Goal: Task Accomplishment & Management: Complete application form

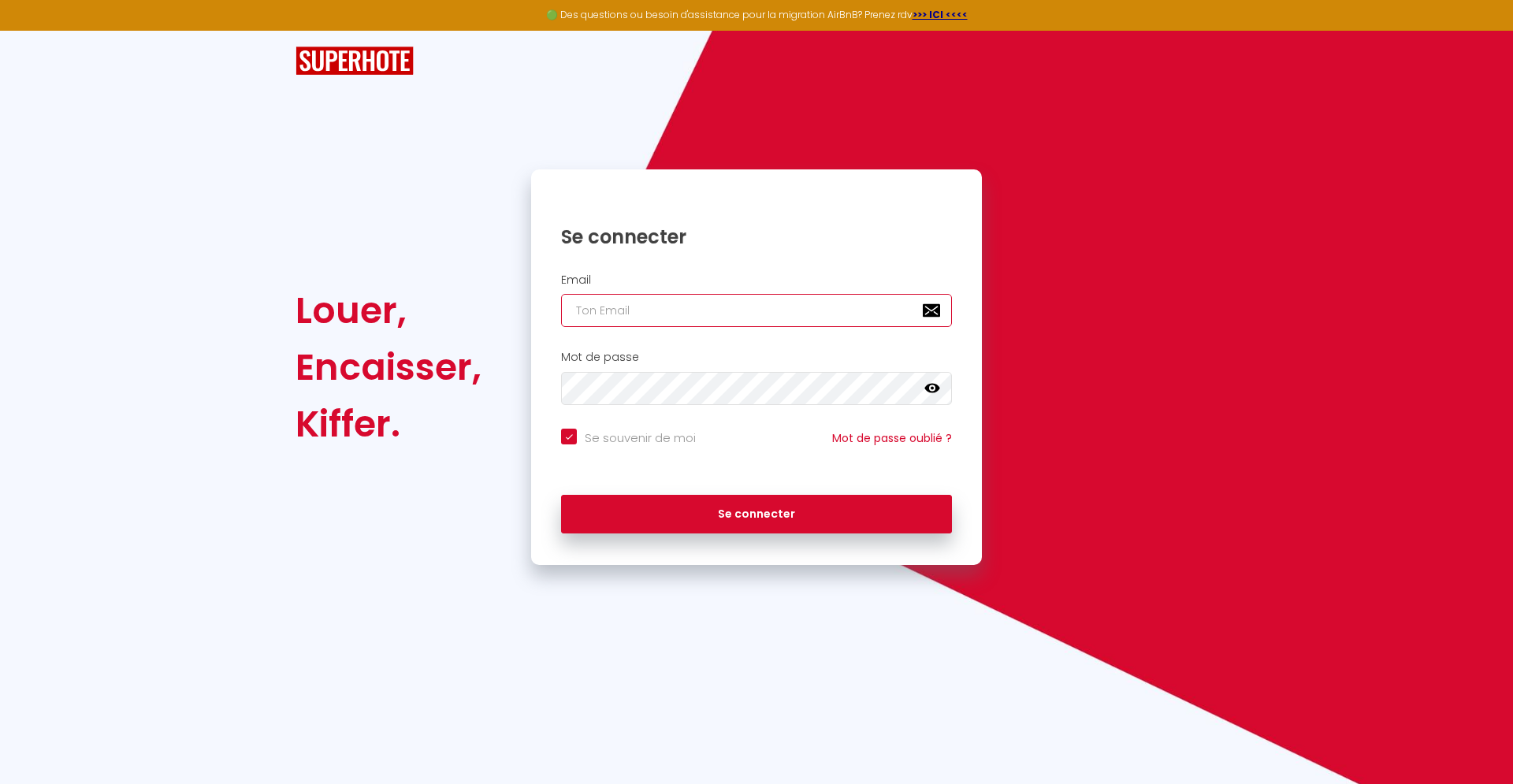
click at [823, 302] on input "email" at bounding box center [757, 310] width 391 height 33
paste input "[EMAIL_ADDRESS][DOMAIN_NAME]"
type input "[EMAIL_ADDRESS][DOMAIN_NAME]"
checkbox input "true"
type input "[EMAIL_ADDRESS][DOMAIN_NAME]"
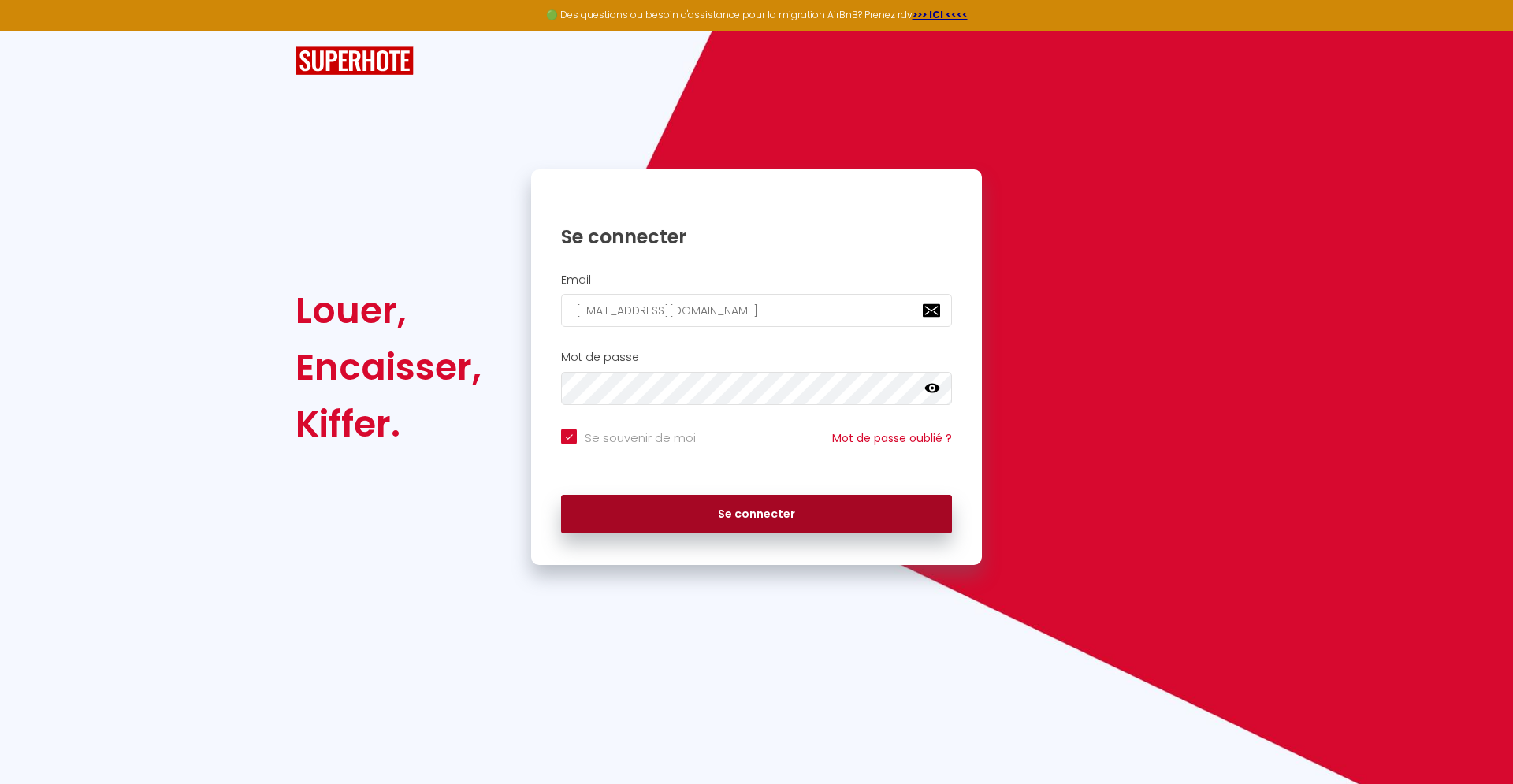
click at [668, 526] on button "Se connecter" at bounding box center [757, 514] width 391 height 39
checkbox input "true"
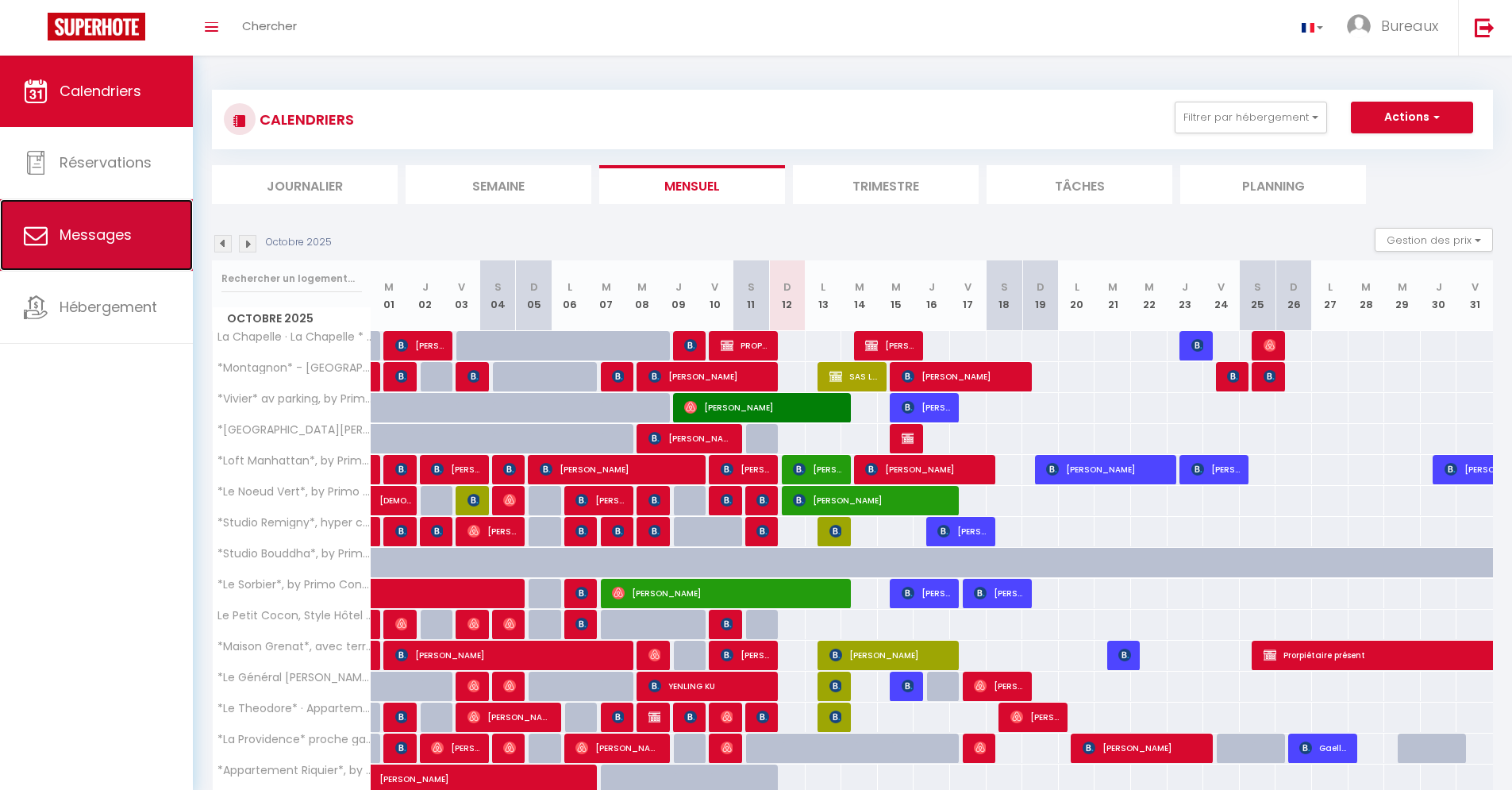
click at [120, 239] on span "Messages" at bounding box center [95, 234] width 72 height 19
select select "message"
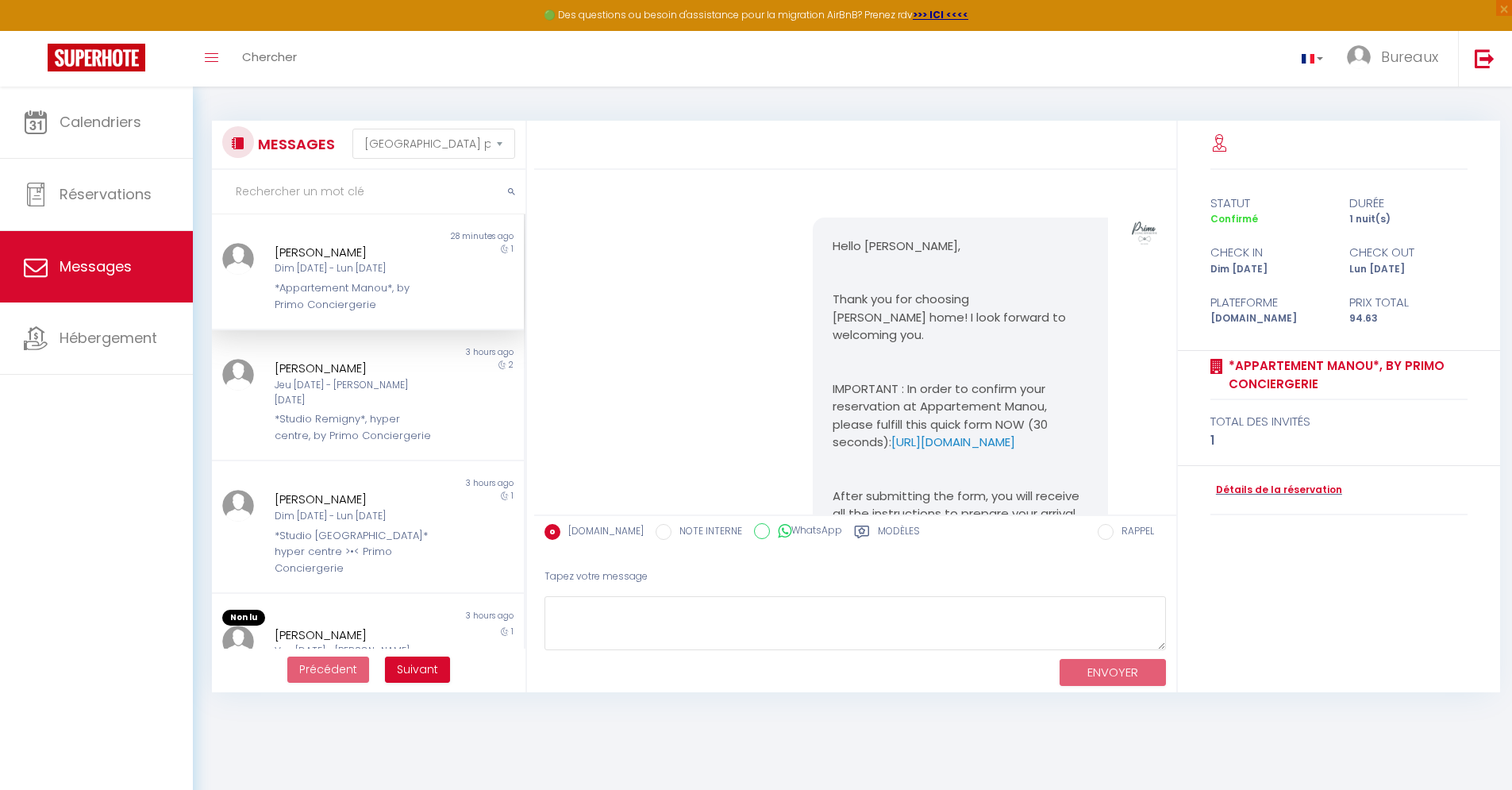
scroll to position [4726, 0]
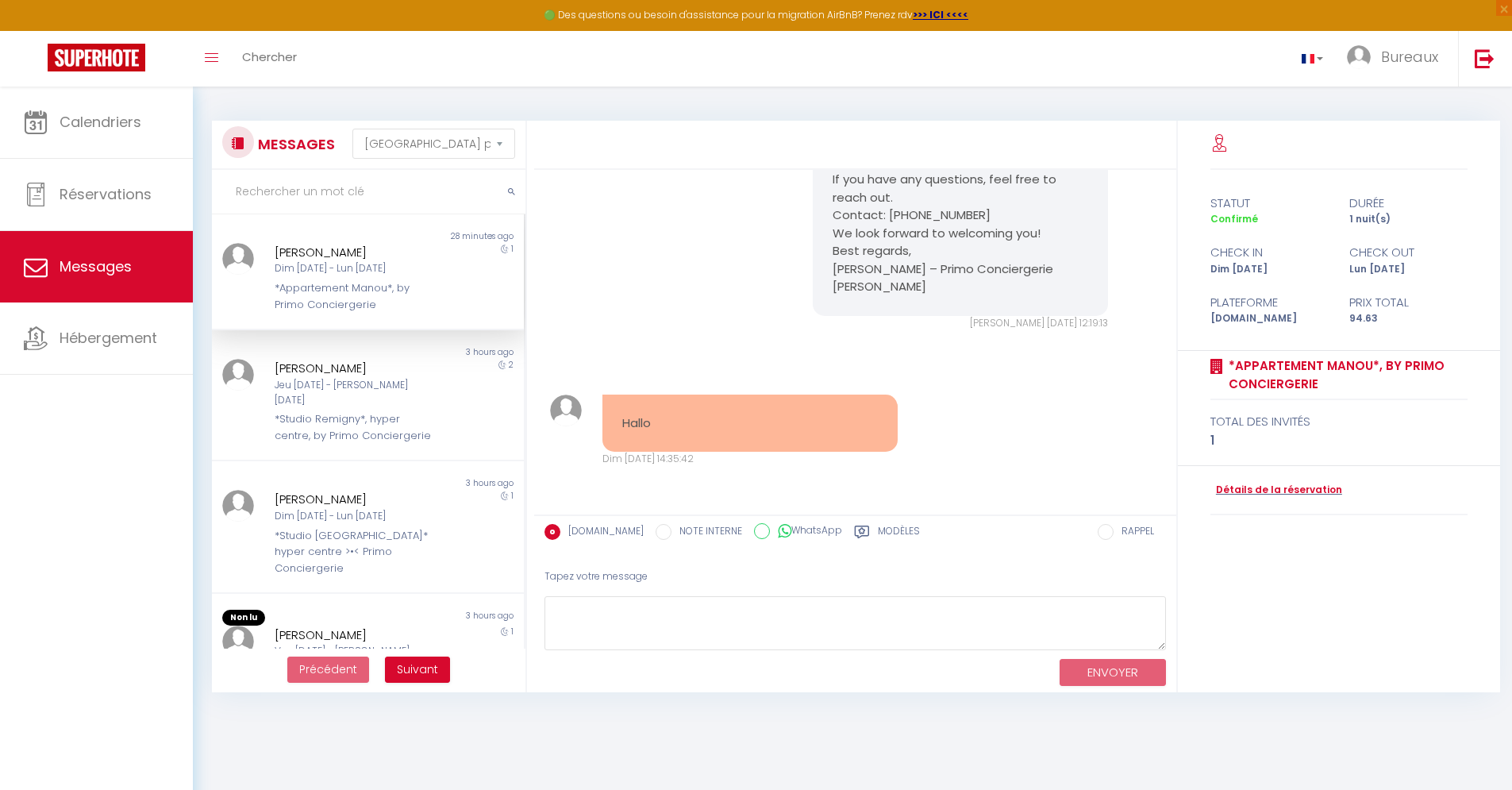
click at [358, 199] on input "text" at bounding box center [368, 192] width 313 height 45
click at [336, 251] on div "[PERSON_NAME]" at bounding box center [355, 253] width 161 height 19
click at [354, 288] on div "*Appartement Manou*, by Primo Conciergerie" at bounding box center [355, 297] width 161 height 32
click at [1301, 489] on link "Détails de la réservation" at bounding box center [1276, 490] width 132 height 15
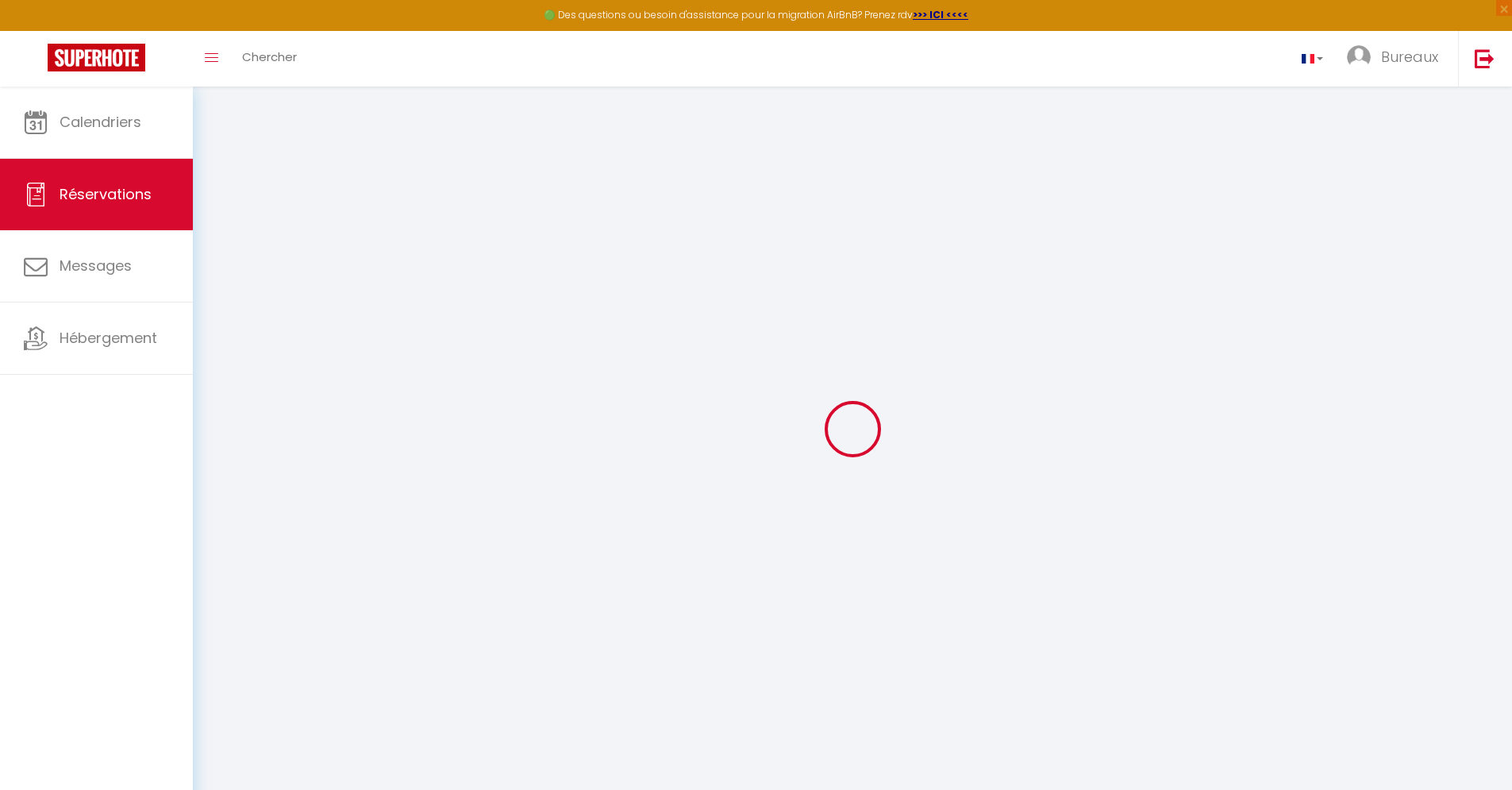
type input "[PERSON_NAME]"
type input "Hendriks"
type input "[EMAIL_ADDRESS][DOMAIN_NAME]"
type input "[EMAIL_ADDRESS][PERSON_NAME][DOMAIN_NAME]"
type input "[PHONE_NUMBER]"
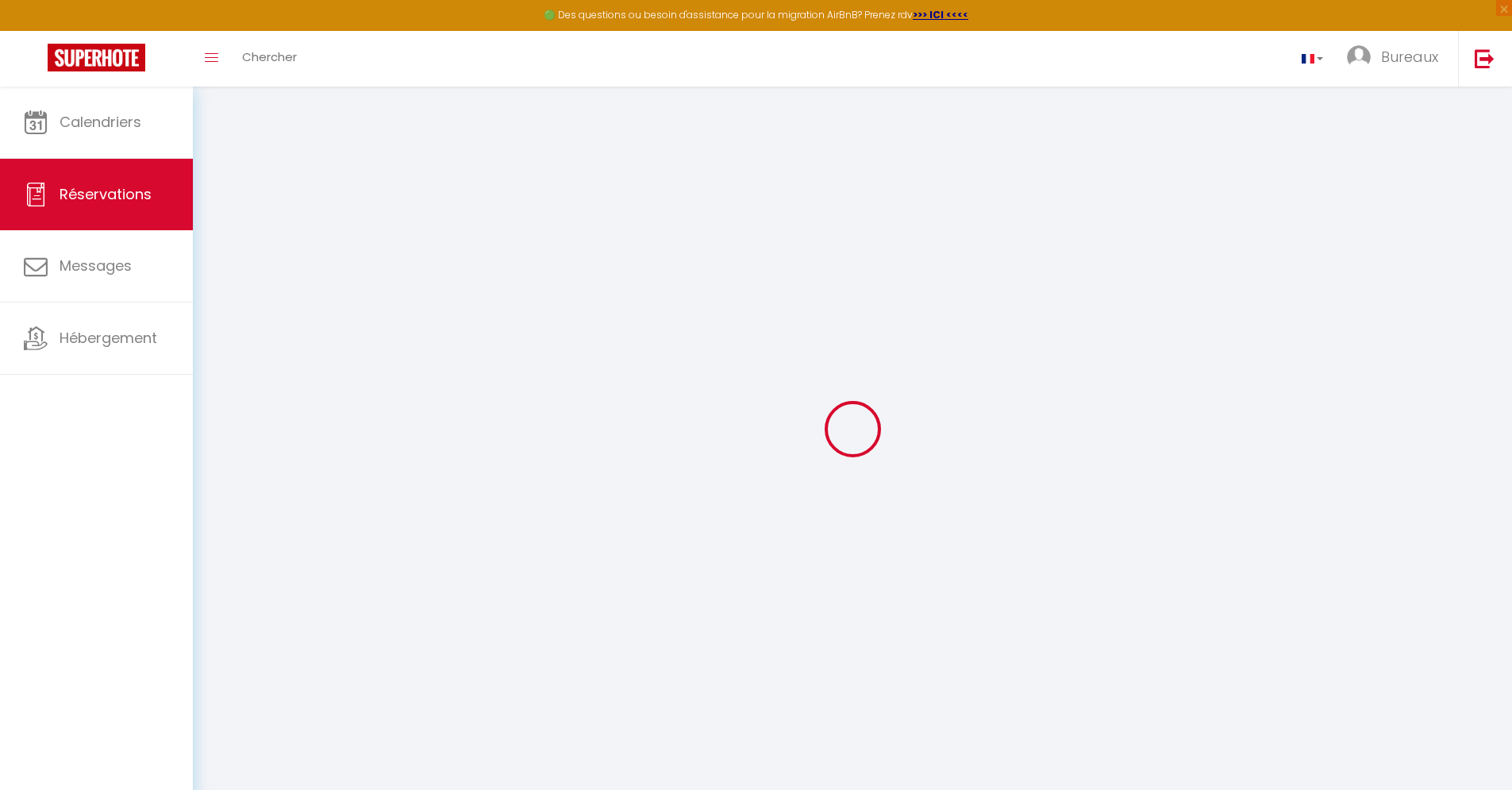
type input "[PHONE_NUMBER]"
select select "NL"
type input "15.32"
type input "1.32"
select select "29705"
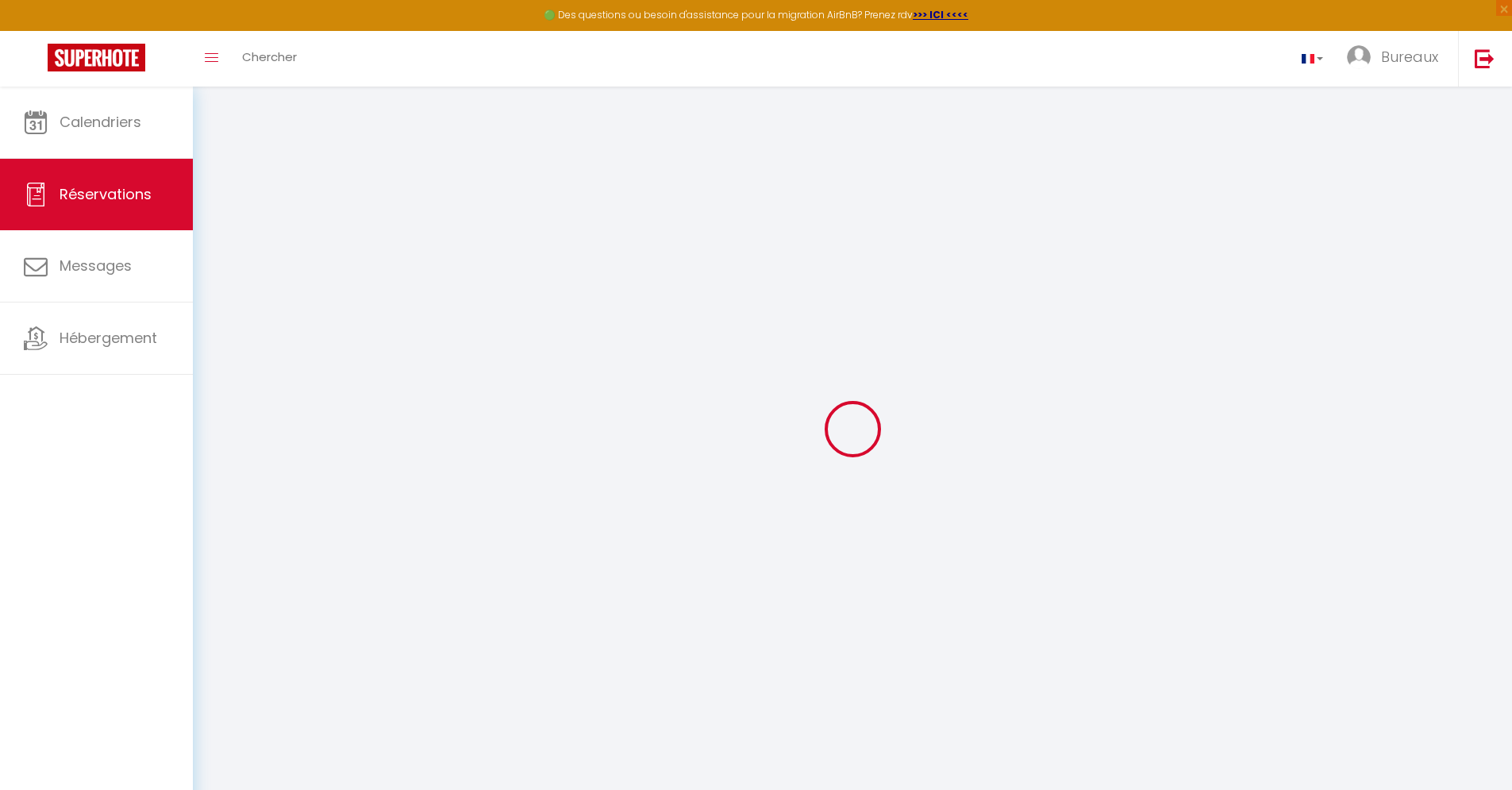
select select "1"
select select
type input "1"
select select "12"
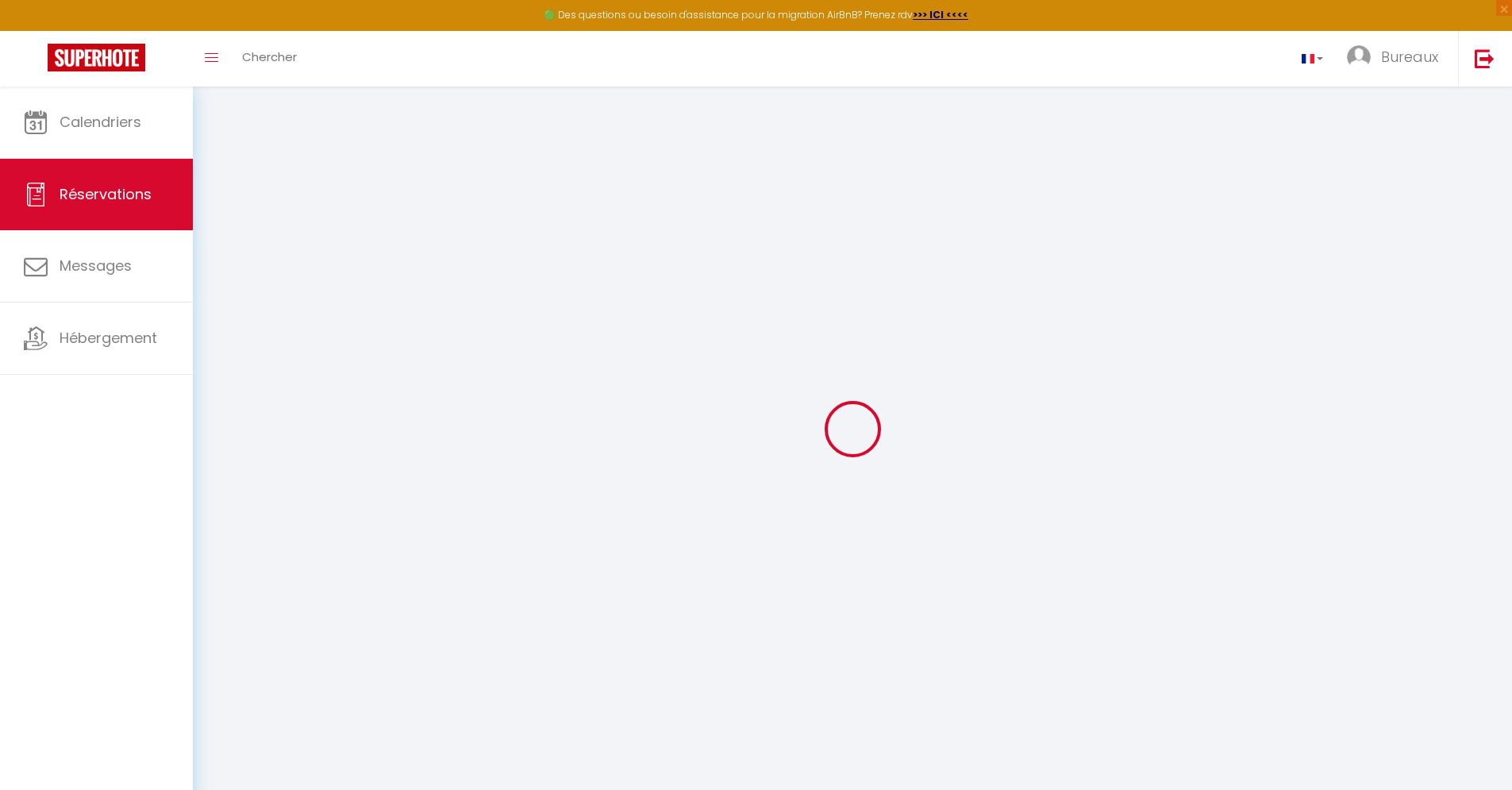
select select
type input "90.12"
checkbox input "false"
select select "2"
type input "0"
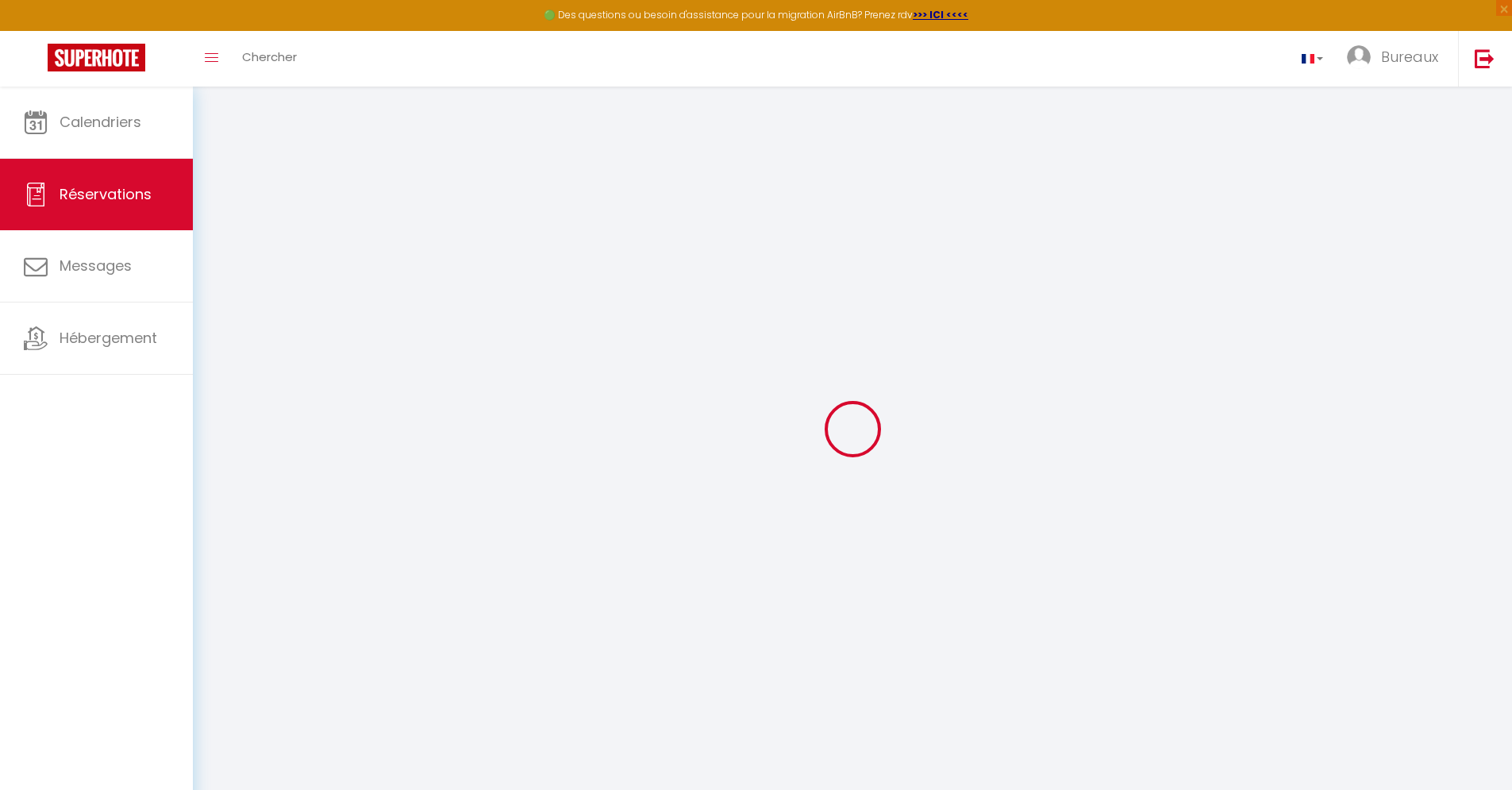
type input "0"
select select
select select "14"
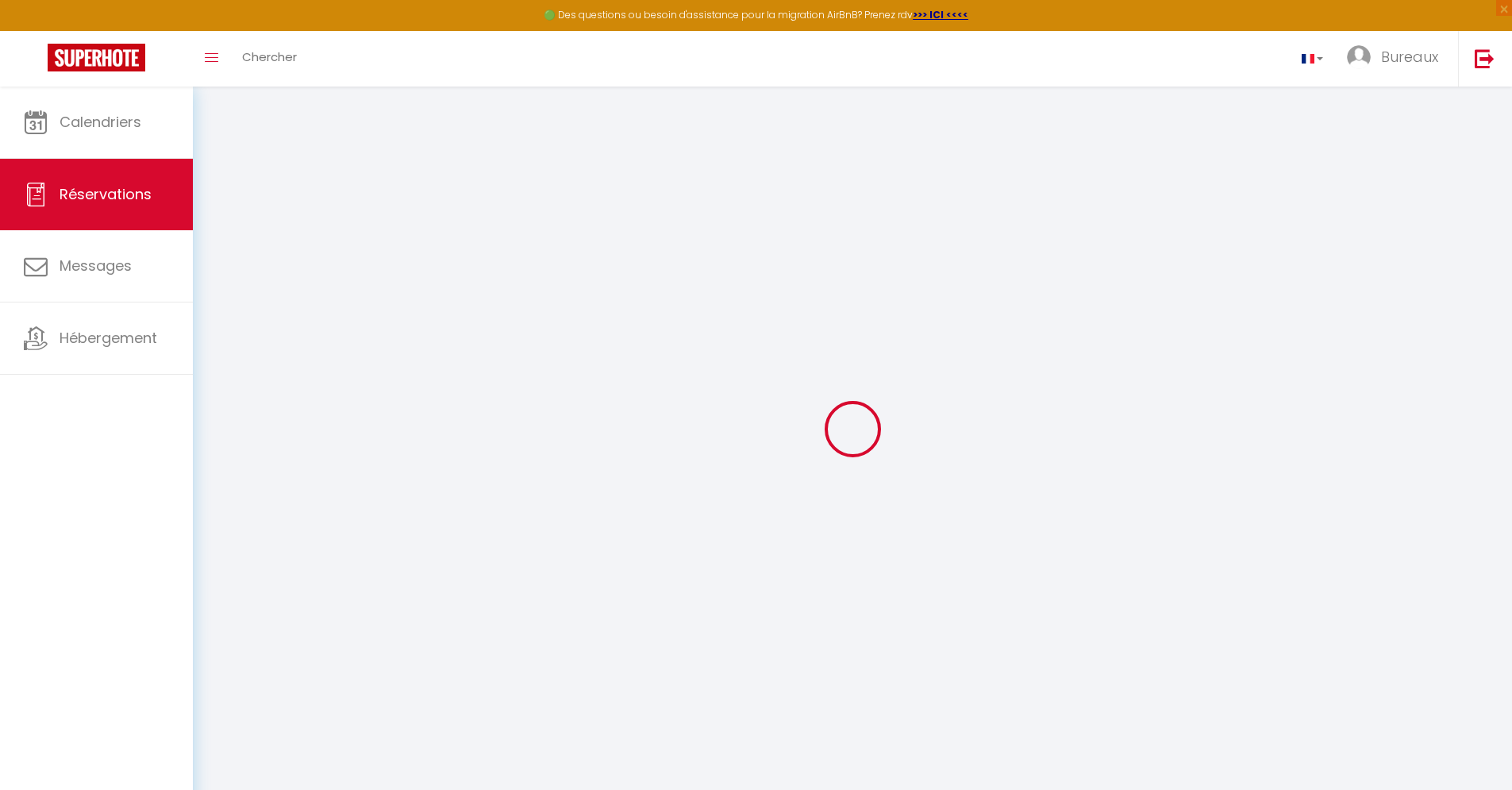
checkbox input "false"
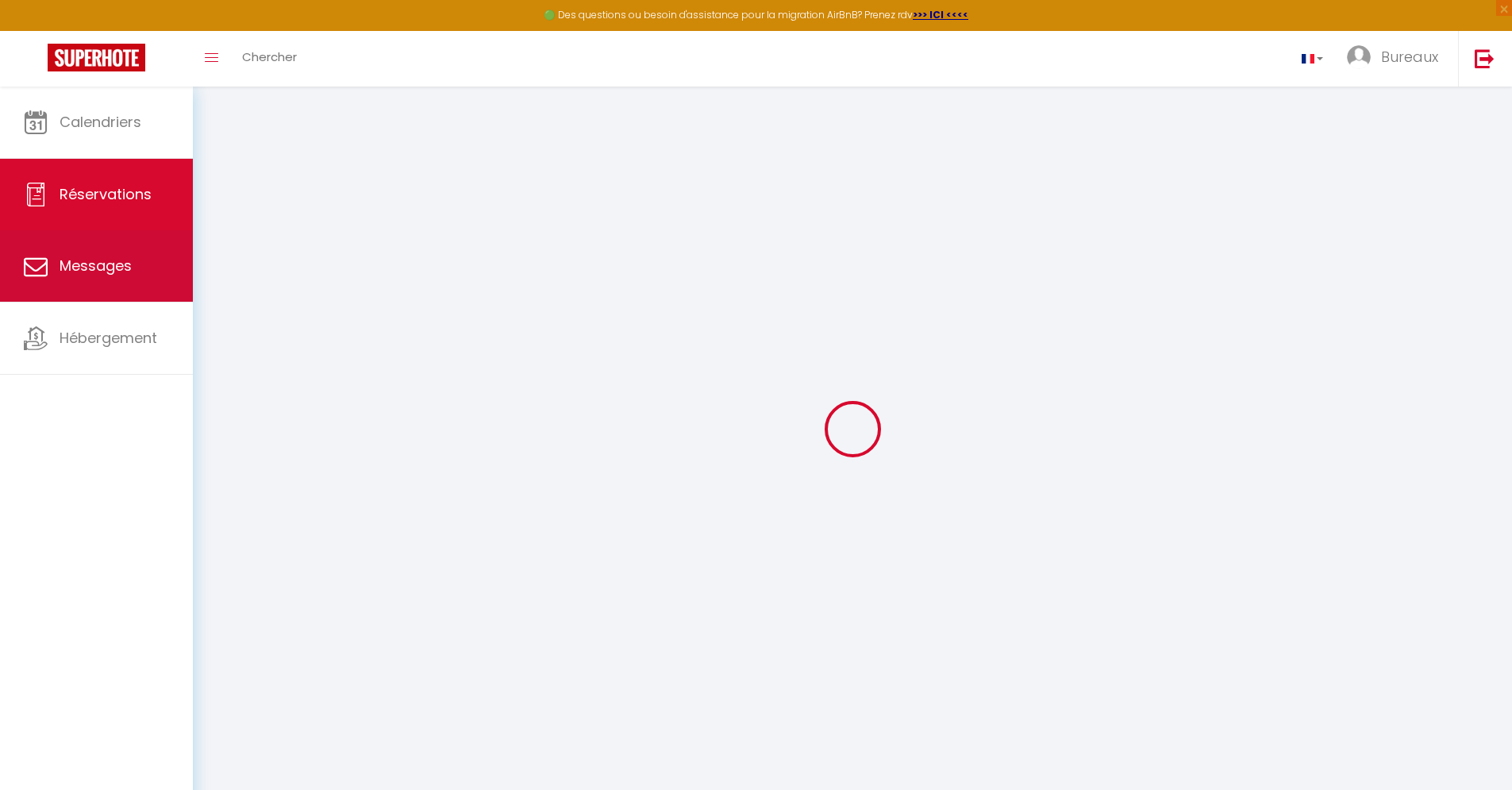
select select
checkbox input "false"
select select
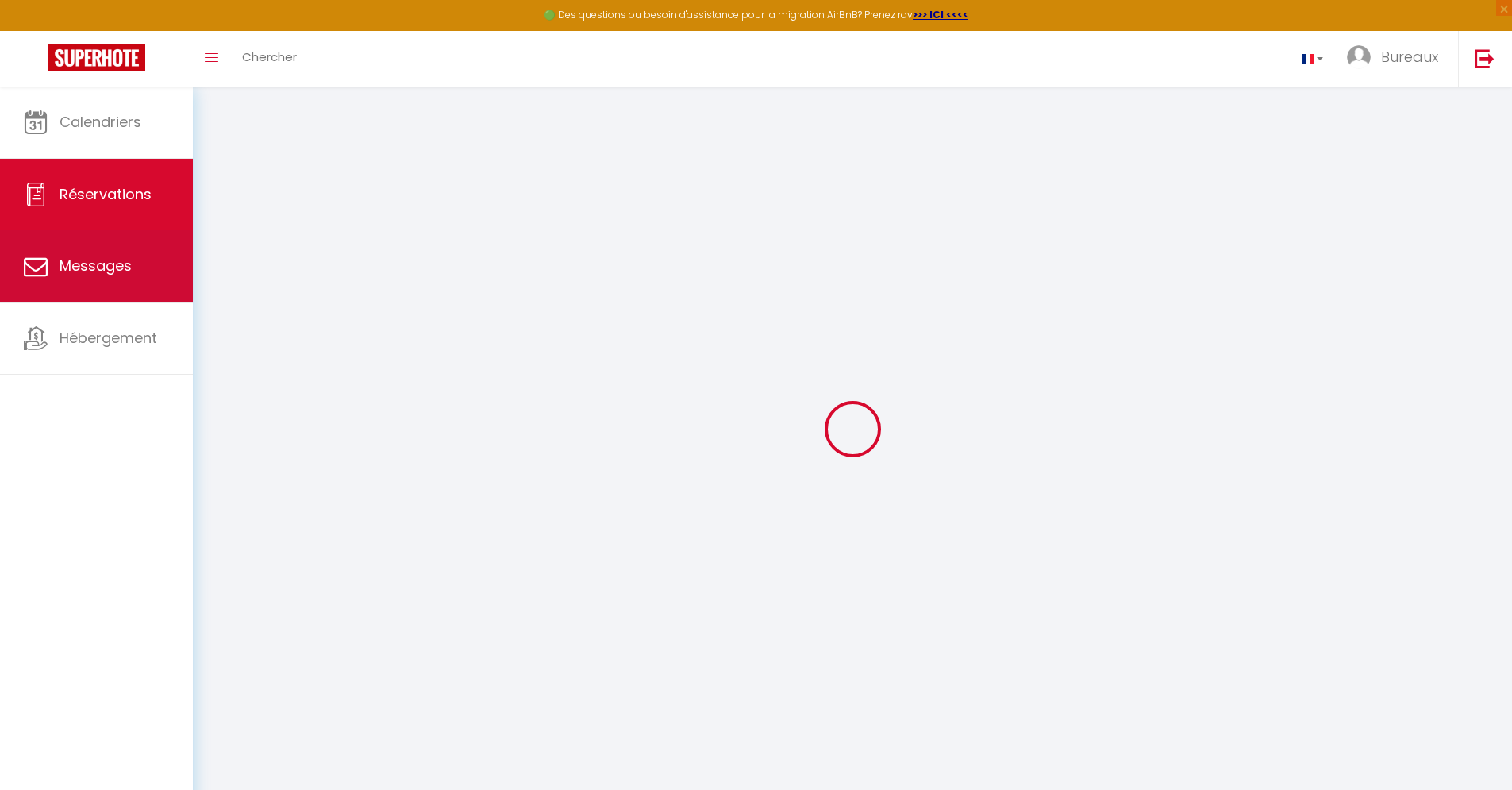
checkbox input "false"
select select
checkbox input "false"
type voyageur0 "** THIS RESERVATION HAS BEEN PRE-PAID ** BOOKING NOTE : Payment charge is EUR 1…"
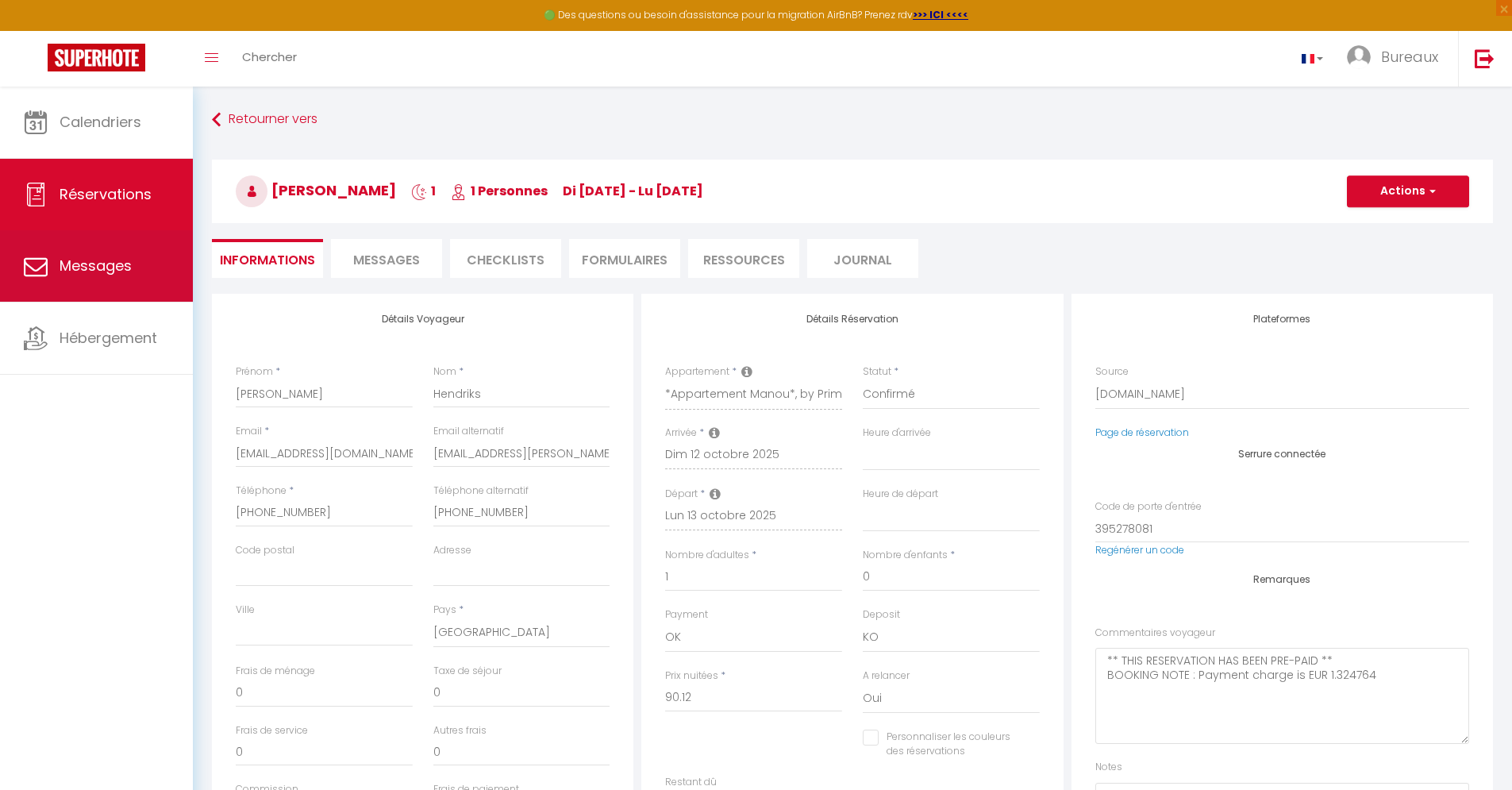
type input "4.51"
select select
checkbox input "false"
select select "16:00"
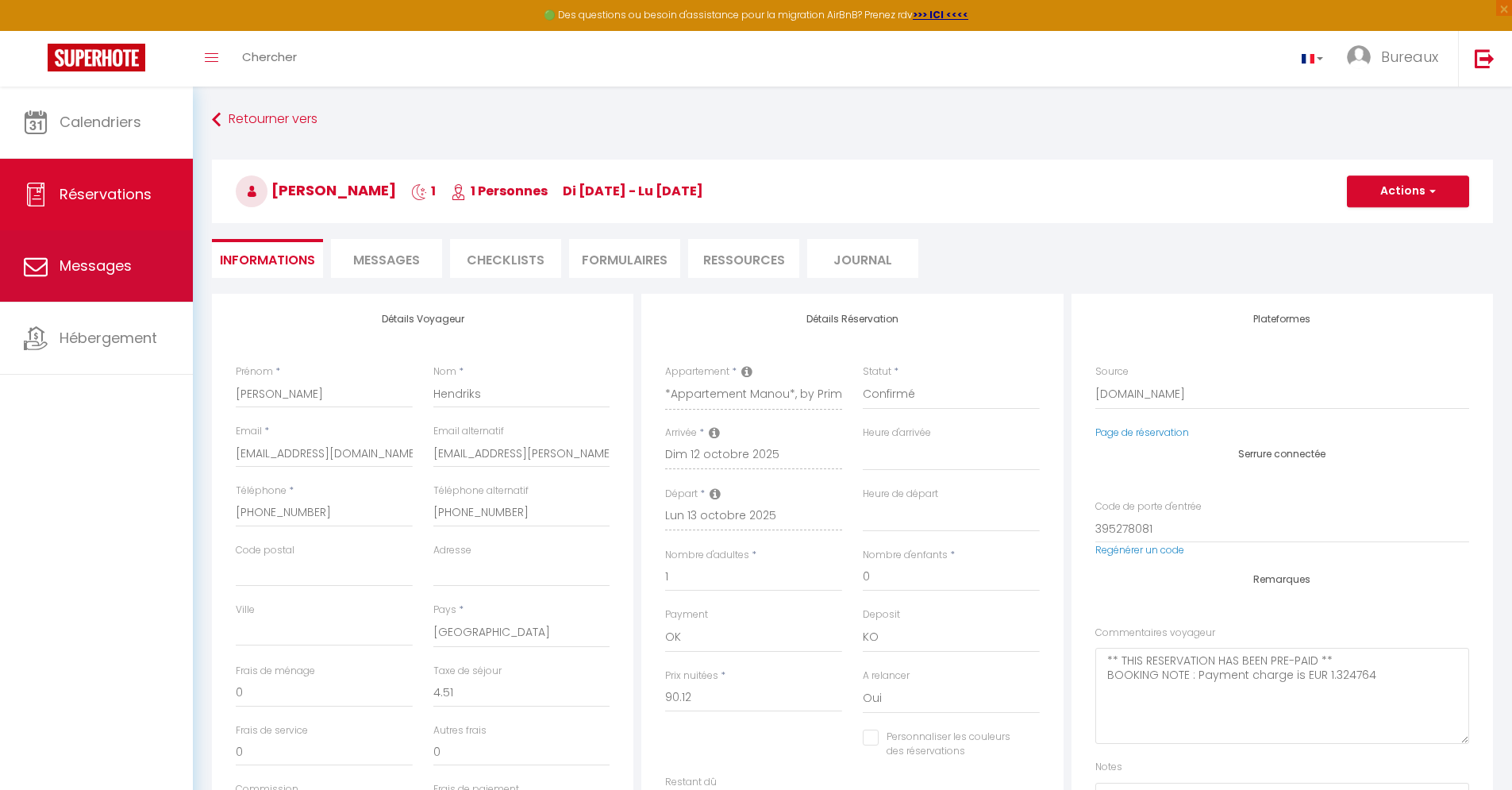
select select "08:30"
click at [55, 268] on link "Messages" at bounding box center [96, 266] width 193 height 71
select select "message"
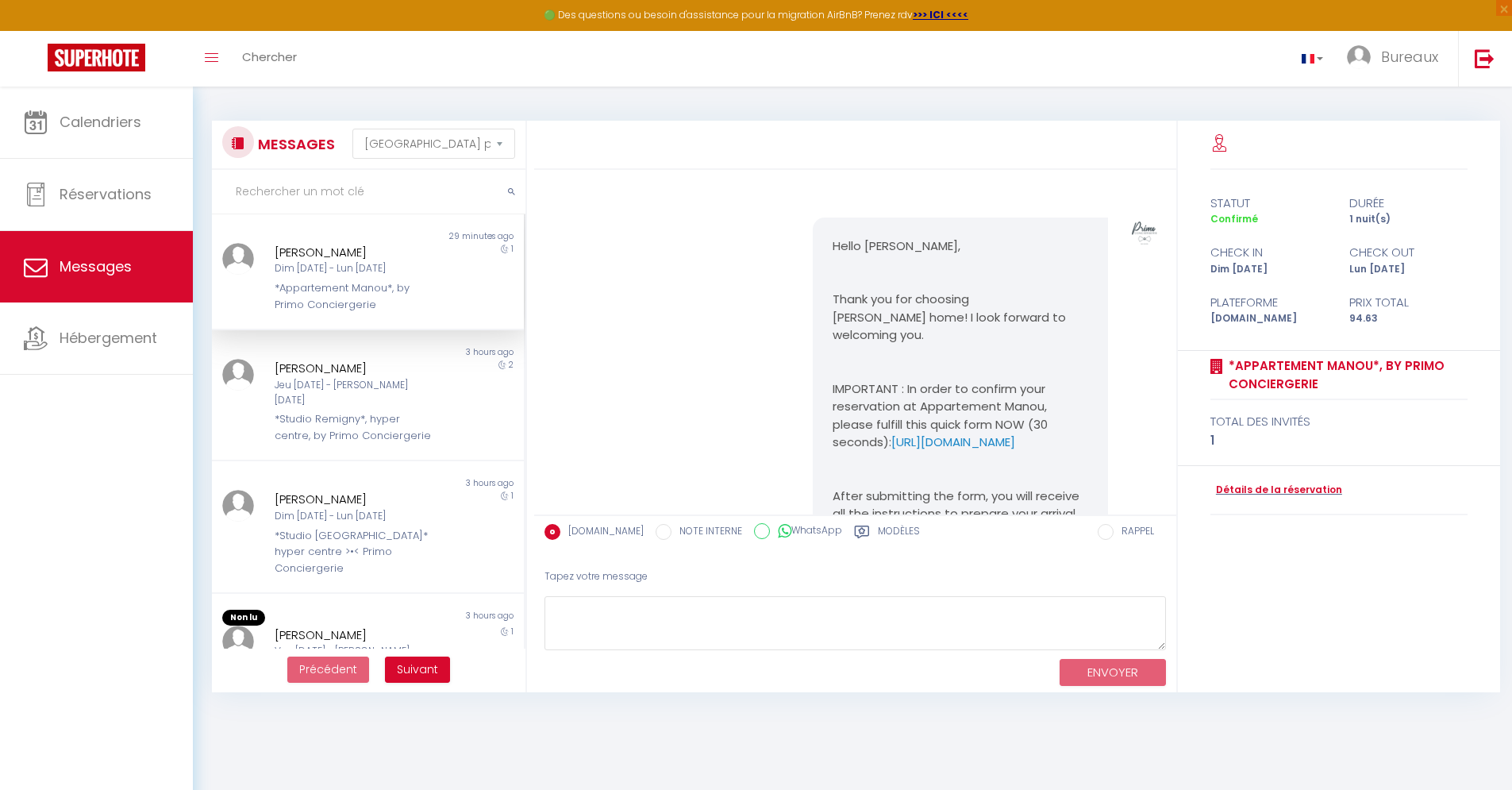
scroll to position [4726, 0]
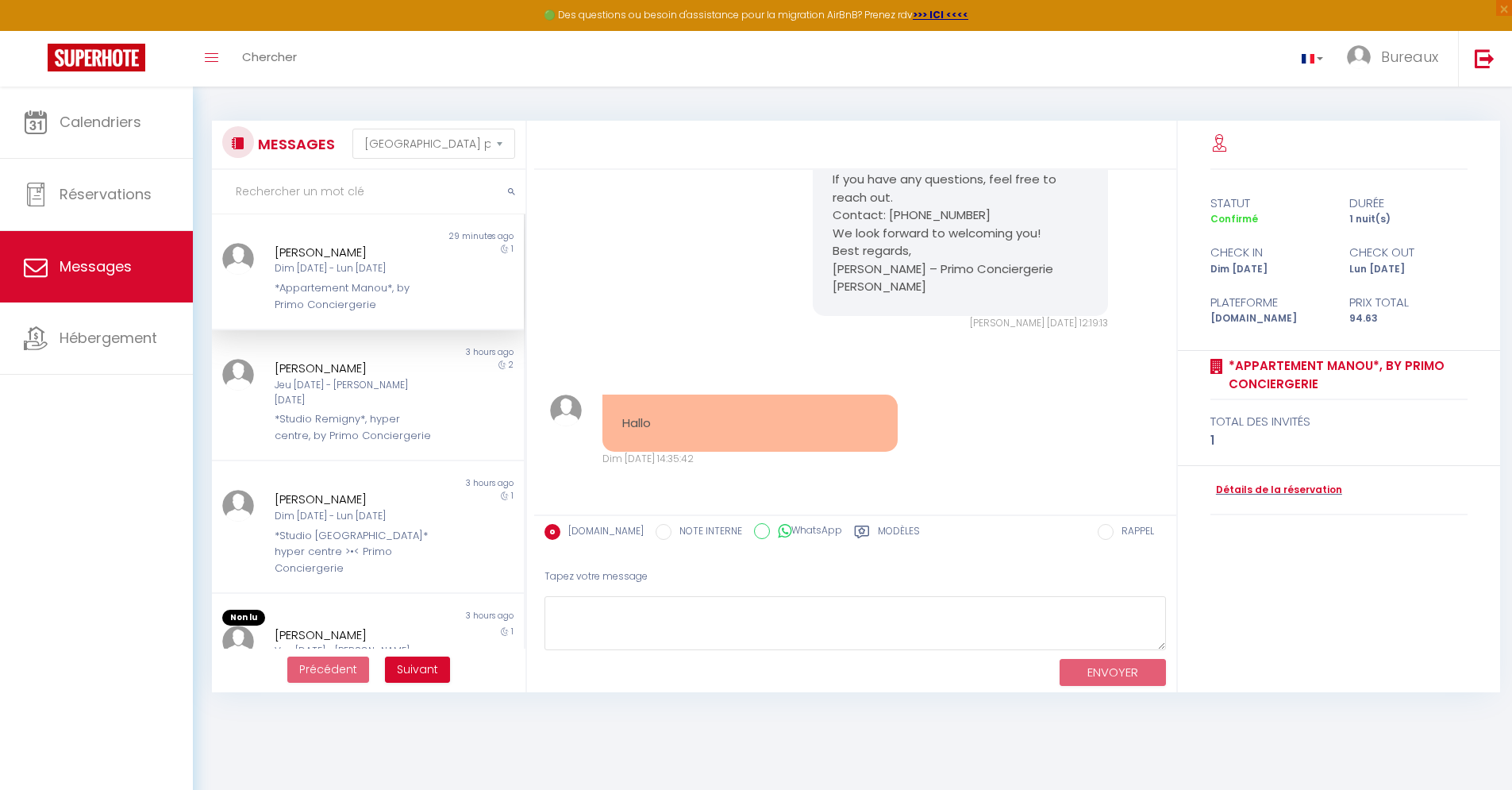
click at [446, 280] on div "1" at bounding box center [485, 278] width 78 height 70
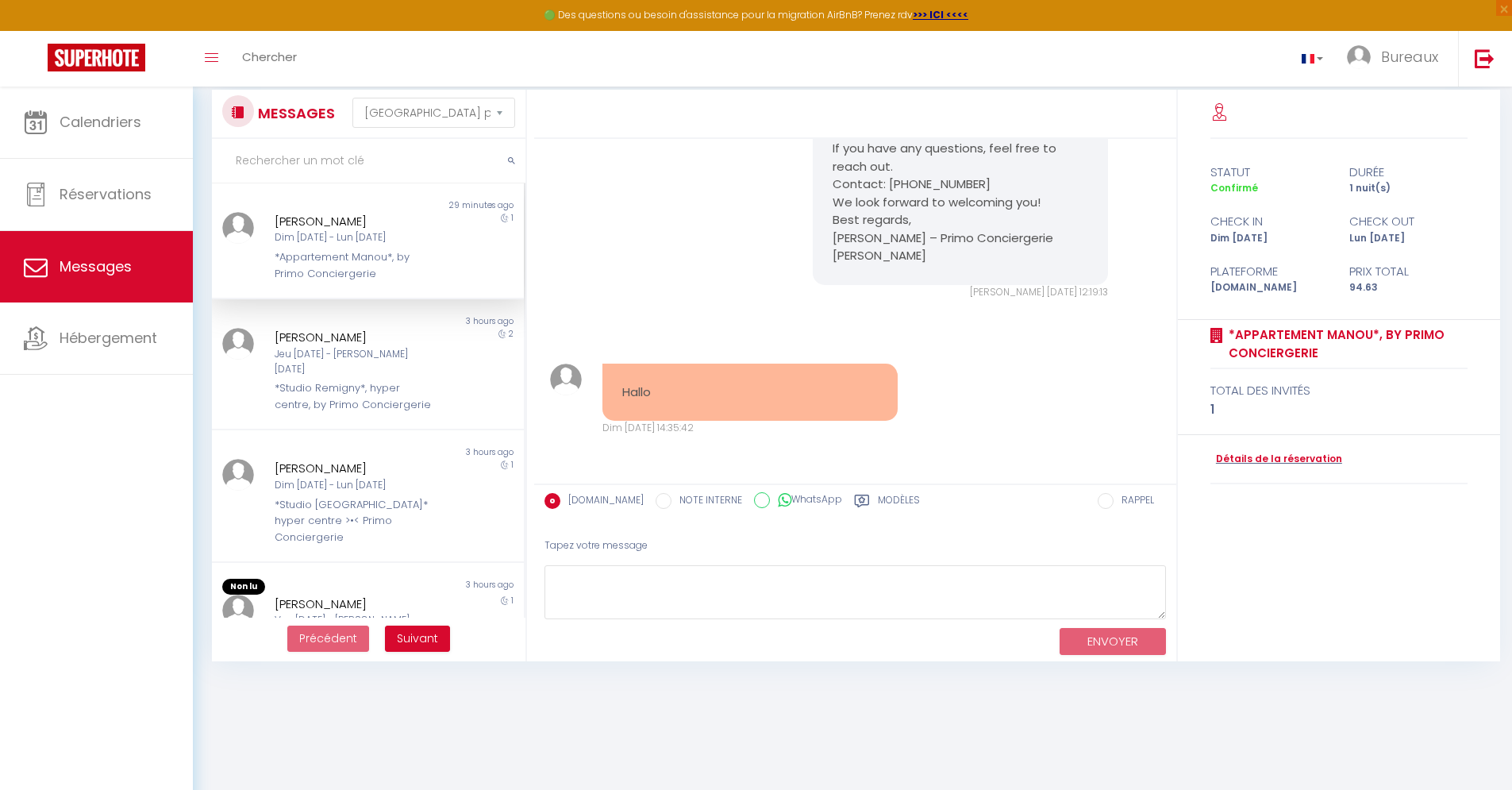
scroll to position [0, 0]
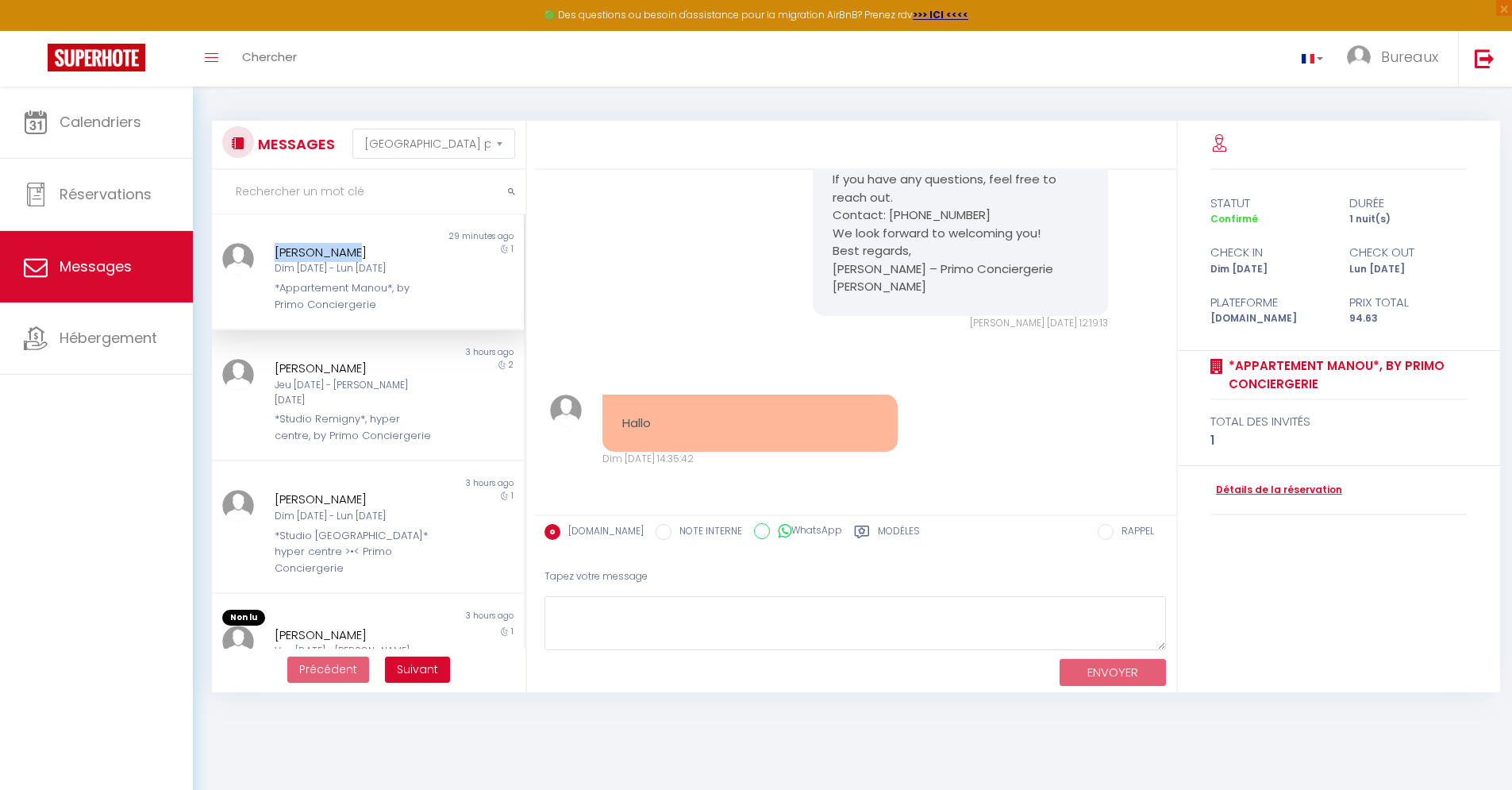
drag, startPoint x: 267, startPoint y: 253, endPoint x: 363, endPoint y: 254, distance: 96.0
click at [363, 254] on div "[PERSON_NAME] Dim [DATE] - Lun [DATE] *Appartement Manou*, by Primo Conciergerie" at bounding box center [354, 278] width 181 height 70
copy div "[PERSON_NAME]"
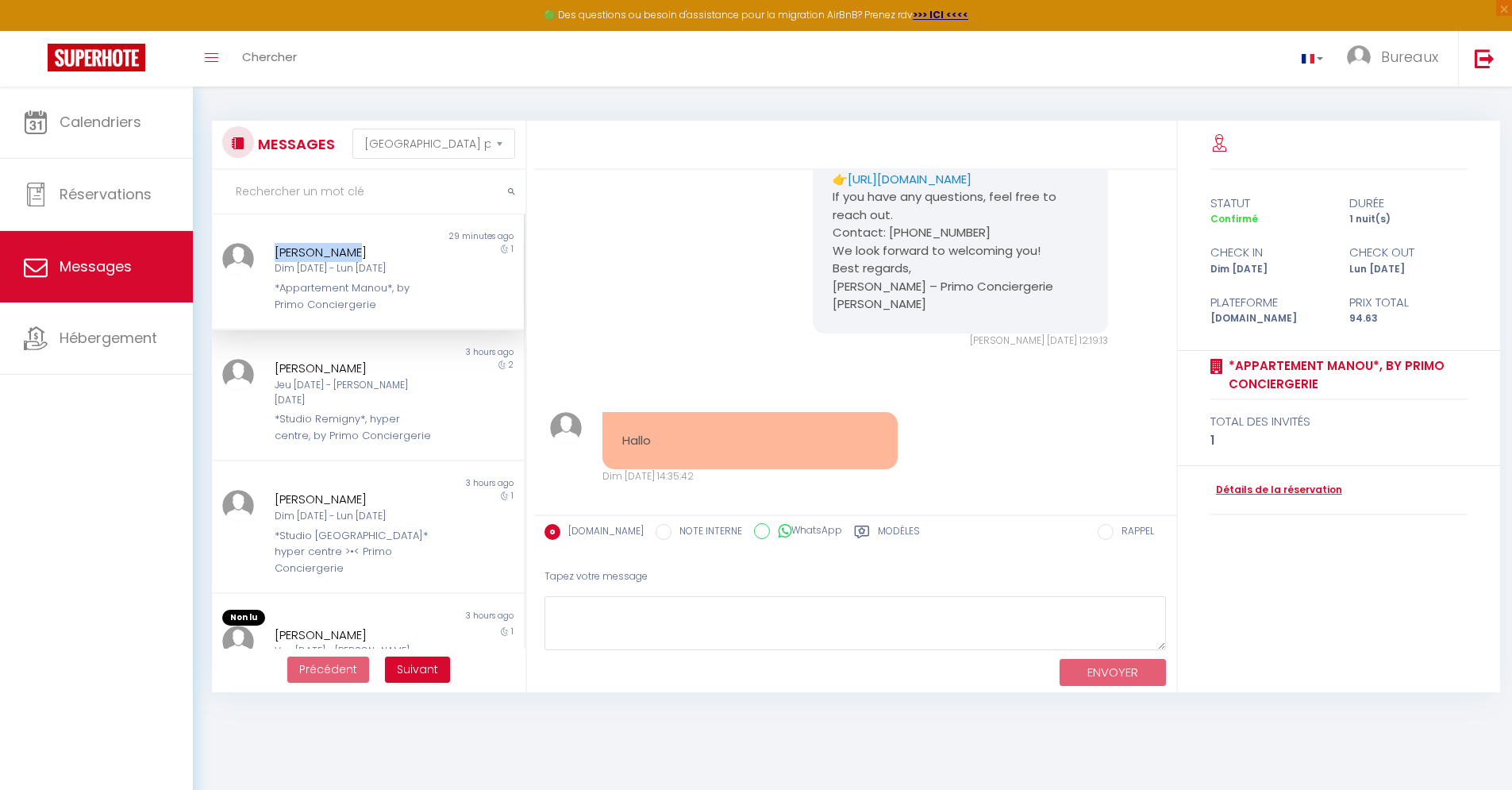
scroll to position [4726, 0]
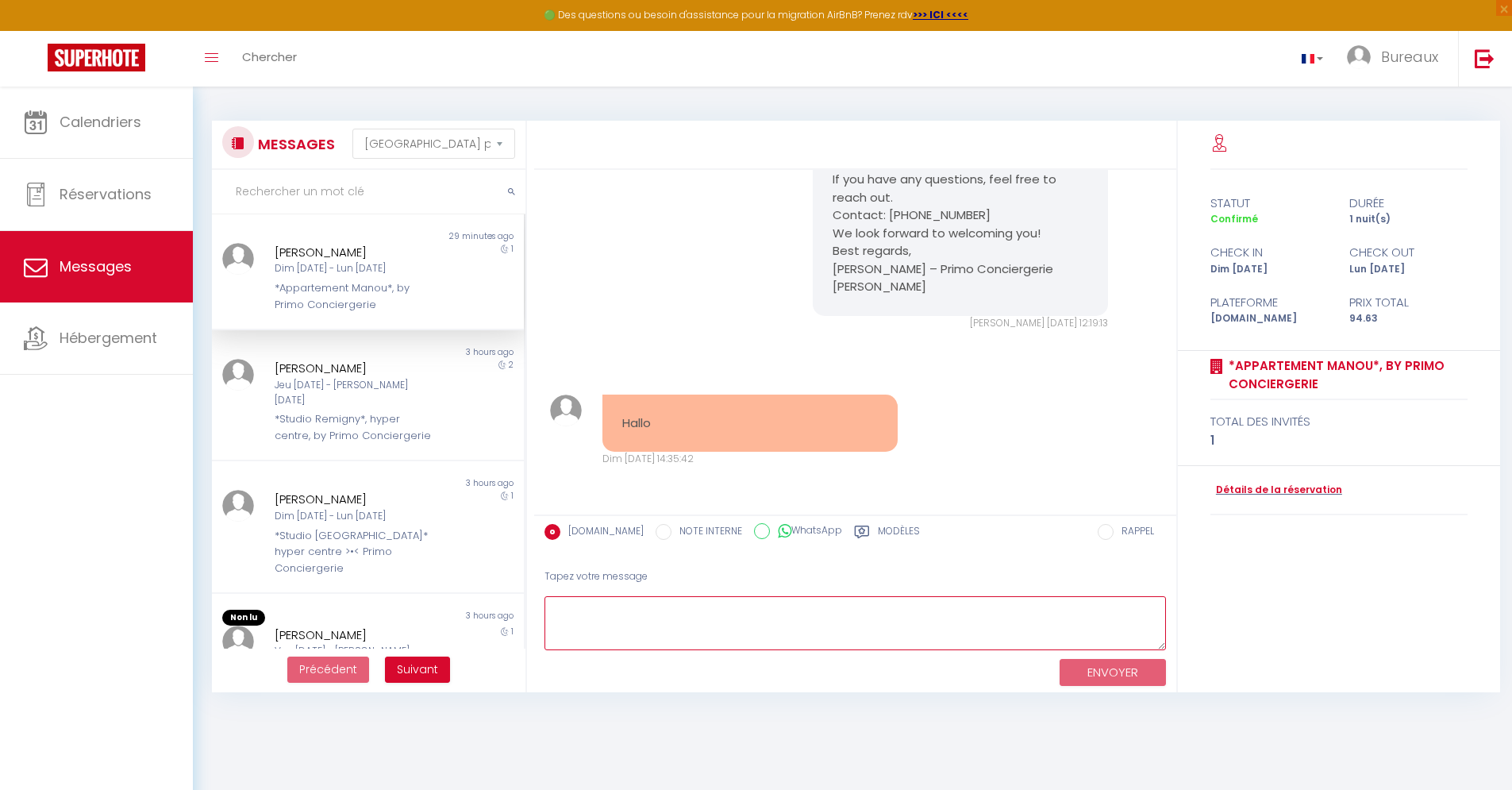
click at [807, 634] on textarea at bounding box center [854, 624] width 621 height 55
drag, startPoint x: 858, startPoint y: 375, endPoint x: 822, endPoint y: 347, distance: 45.6
click at [822, 316] on div "Hello [PERSON_NAME], Thank you for booking *Appartement Manou*, by [PERSON_NAME…" at bounding box center [960, 153] width 296 height 326
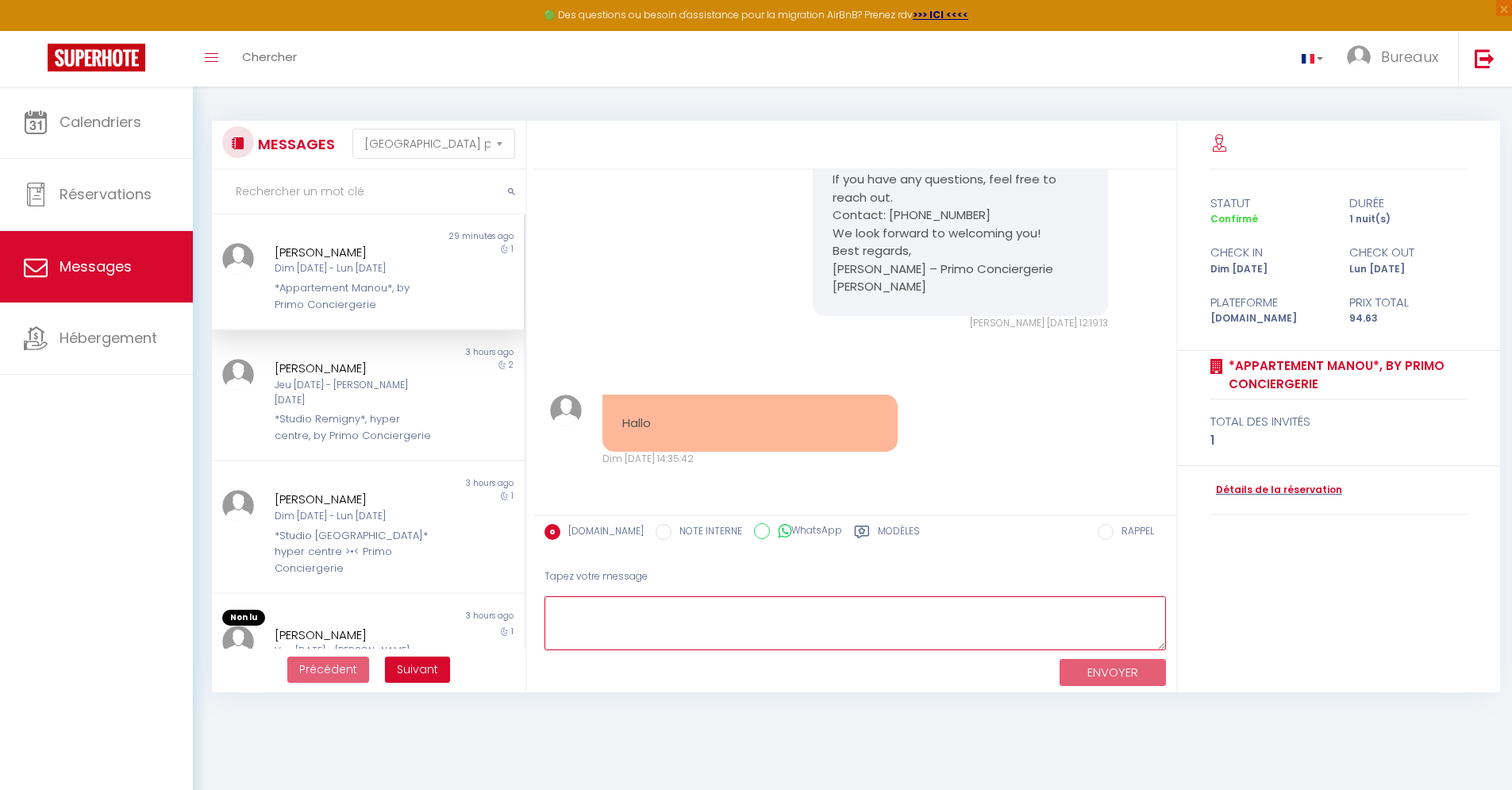
click at [958, 623] on textarea at bounding box center [854, 624] width 621 height 55
click at [757, 613] on textarea at bounding box center [854, 624] width 621 height 55
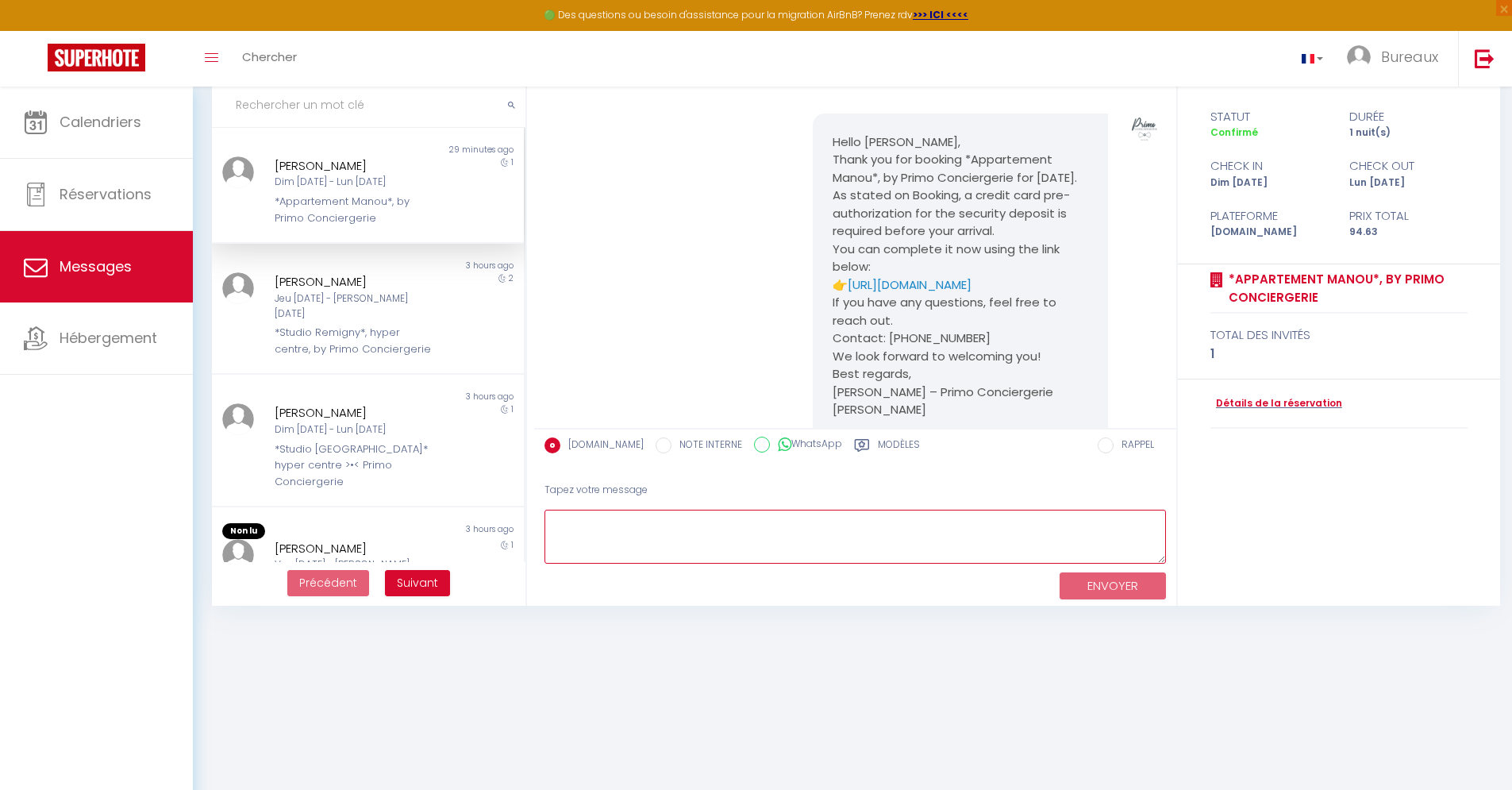
scroll to position [4250, 0]
